Goal: Task Accomplishment & Management: Complete application form

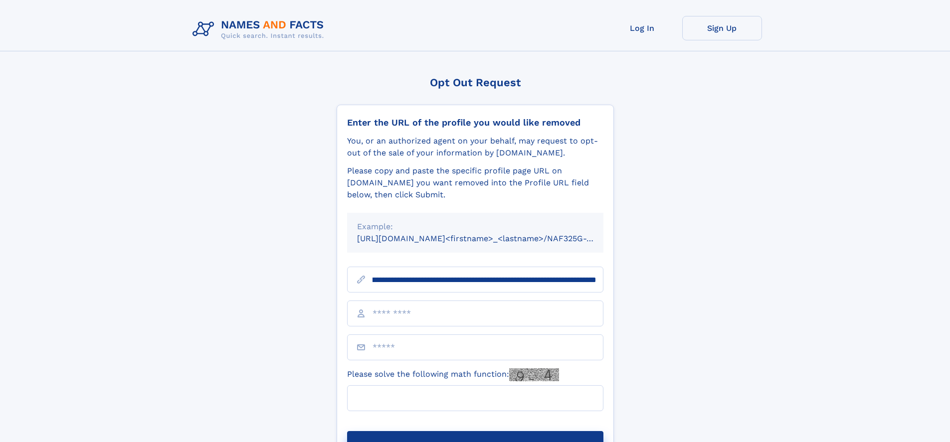
scroll to position [0, 120]
type input "**********"
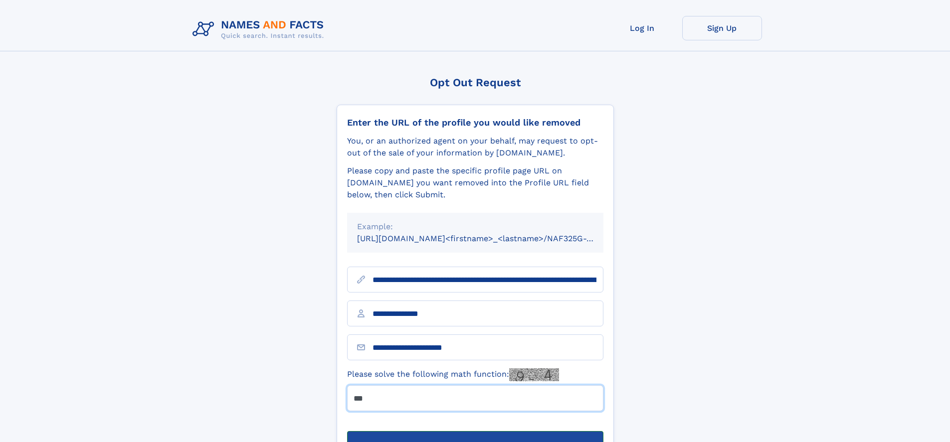
type input "***"
click at [475, 431] on button "Submit Opt Out Request" at bounding box center [475, 447] width 256 height 32
